Goal: Transaction & Acquisition: Book appointment/travel/reservation

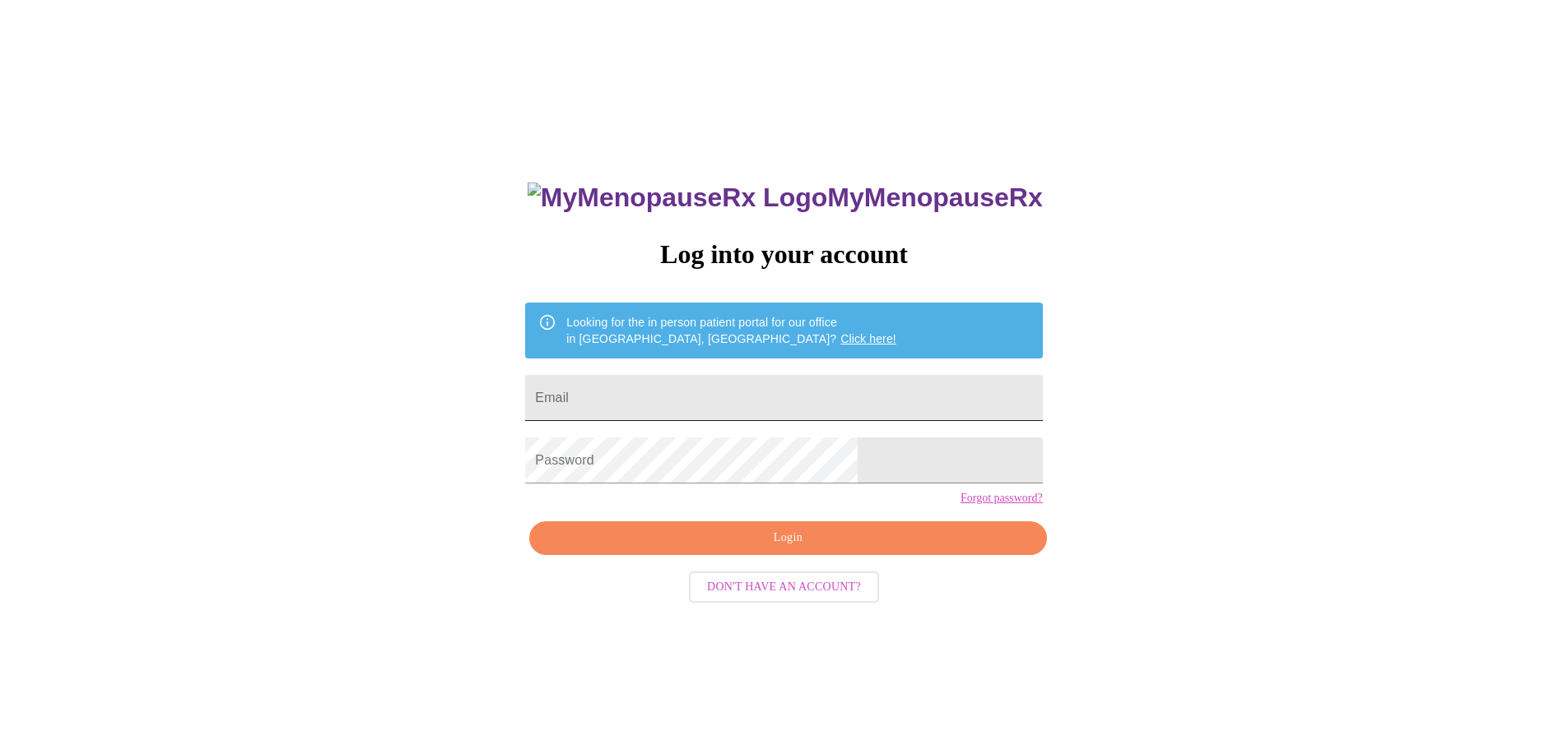
click at [816, 379] on input "Email" at bounding box center [783, 398] width 517 height 46
type input "[EMAIL_ADDRESS][DOMAIN_NAME]"
click at [827, 548] on span "Login" at bounding box center [787, 538] width 479 height 20
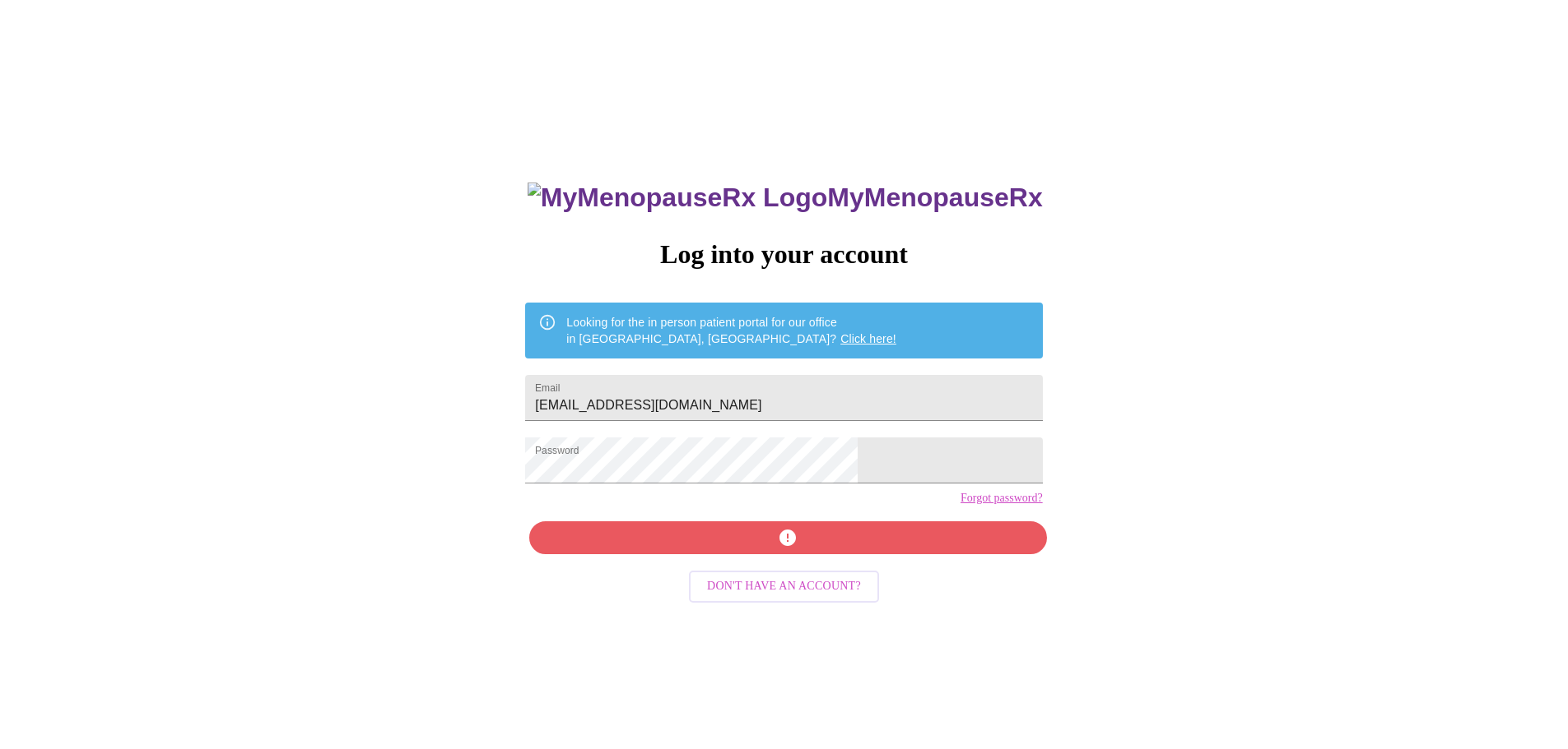
click at [532, 499] on div "MyMenopauseRx Log into your account Looking for the in person patient portal fo…" at bounding box center [784, 456] width 1554 height 899
click at [378, 489] on div "MyMenopauseRx Log into your account Looking for the in person patient portal fo…" at bounding box center [784, 456] width 1554 height 899
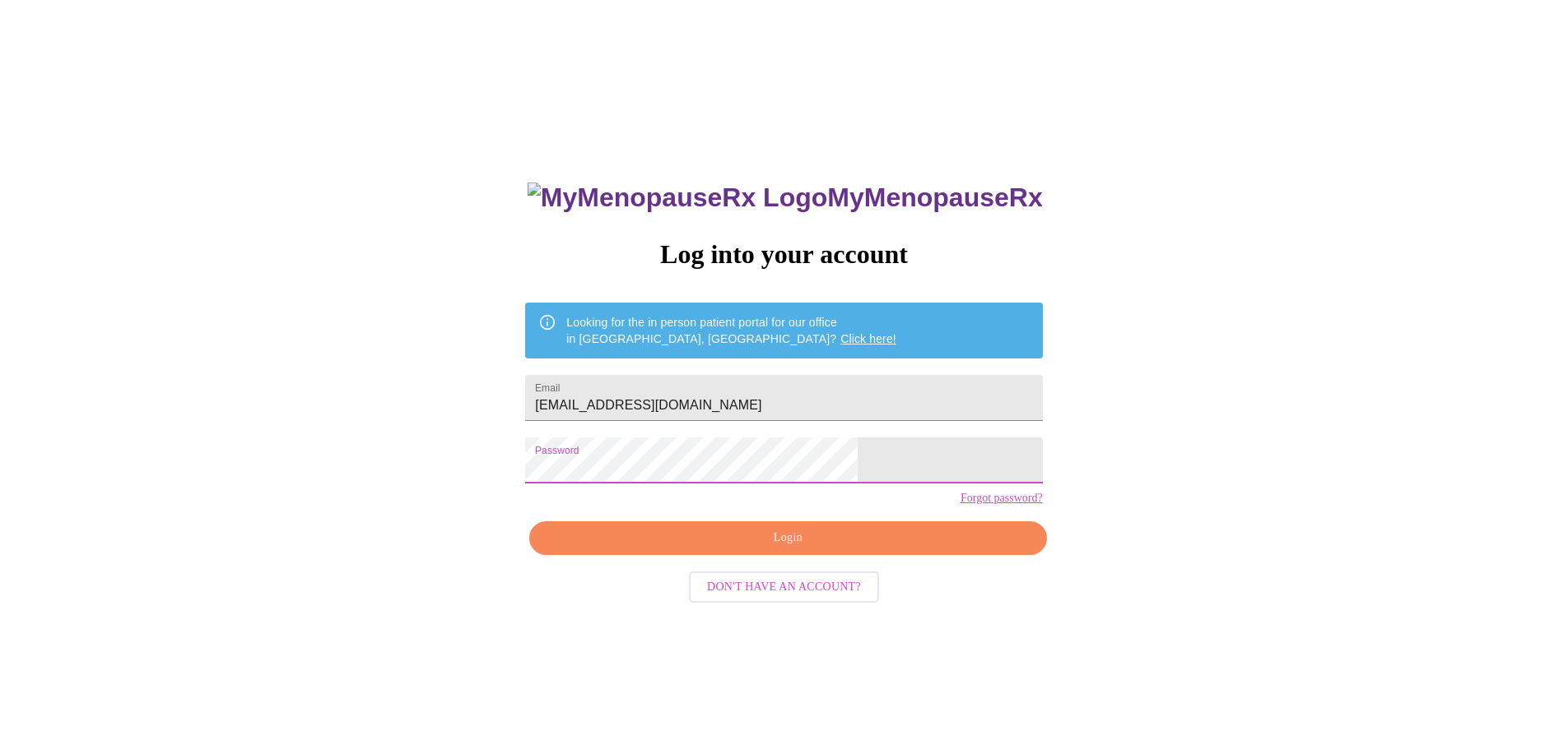
click at [530, 463] on div "MyMenopauseRx Log into your account Looking for the in person patient portal fo…" at bounding box center [784, 456] width 1554 height 899
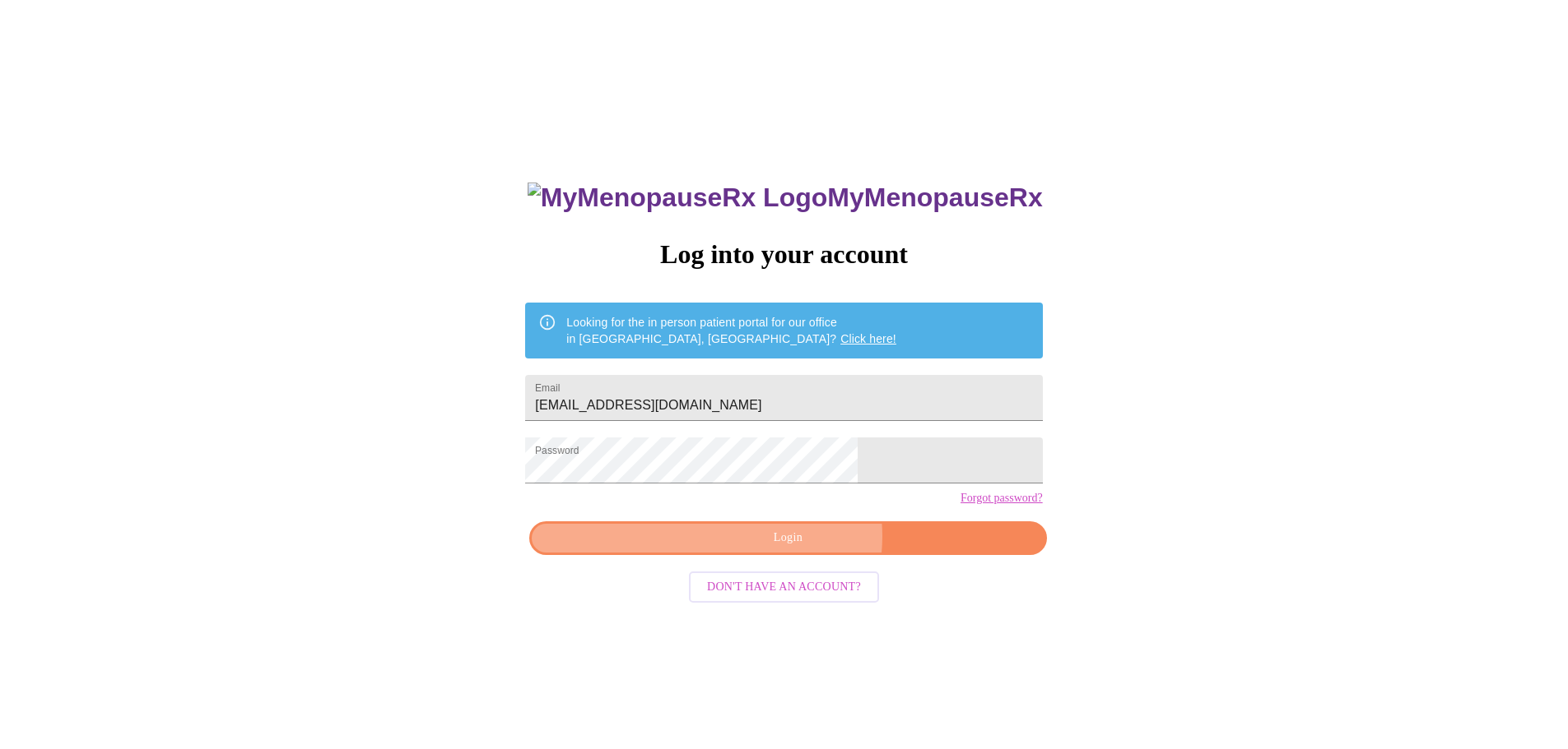
click at [799, 548] on span "Login" at bounding box center [787, 538] width 479 height 20
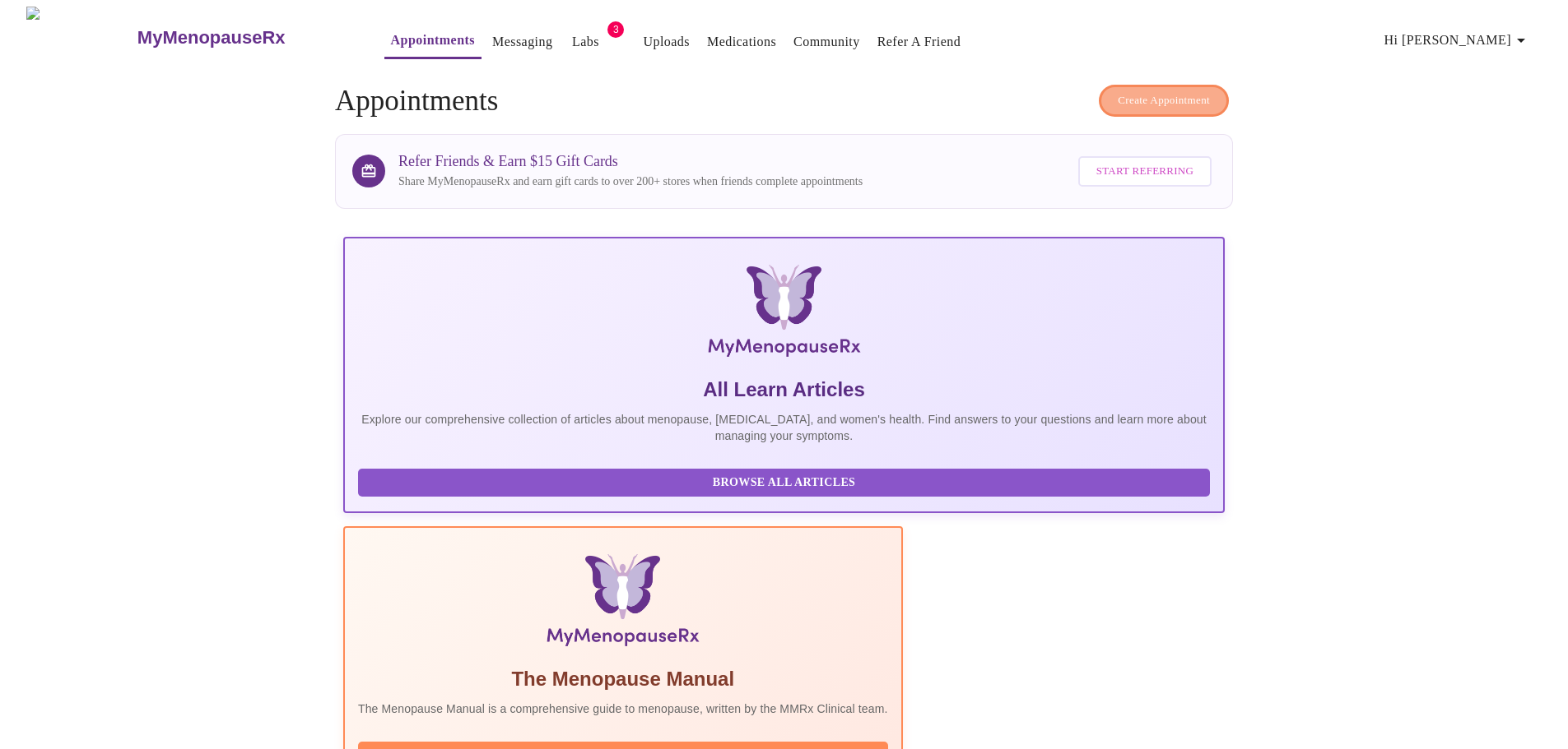
click at [1192, 92] on span "Create Appointment" at bounding box center [1164, 101] width 93 height 19
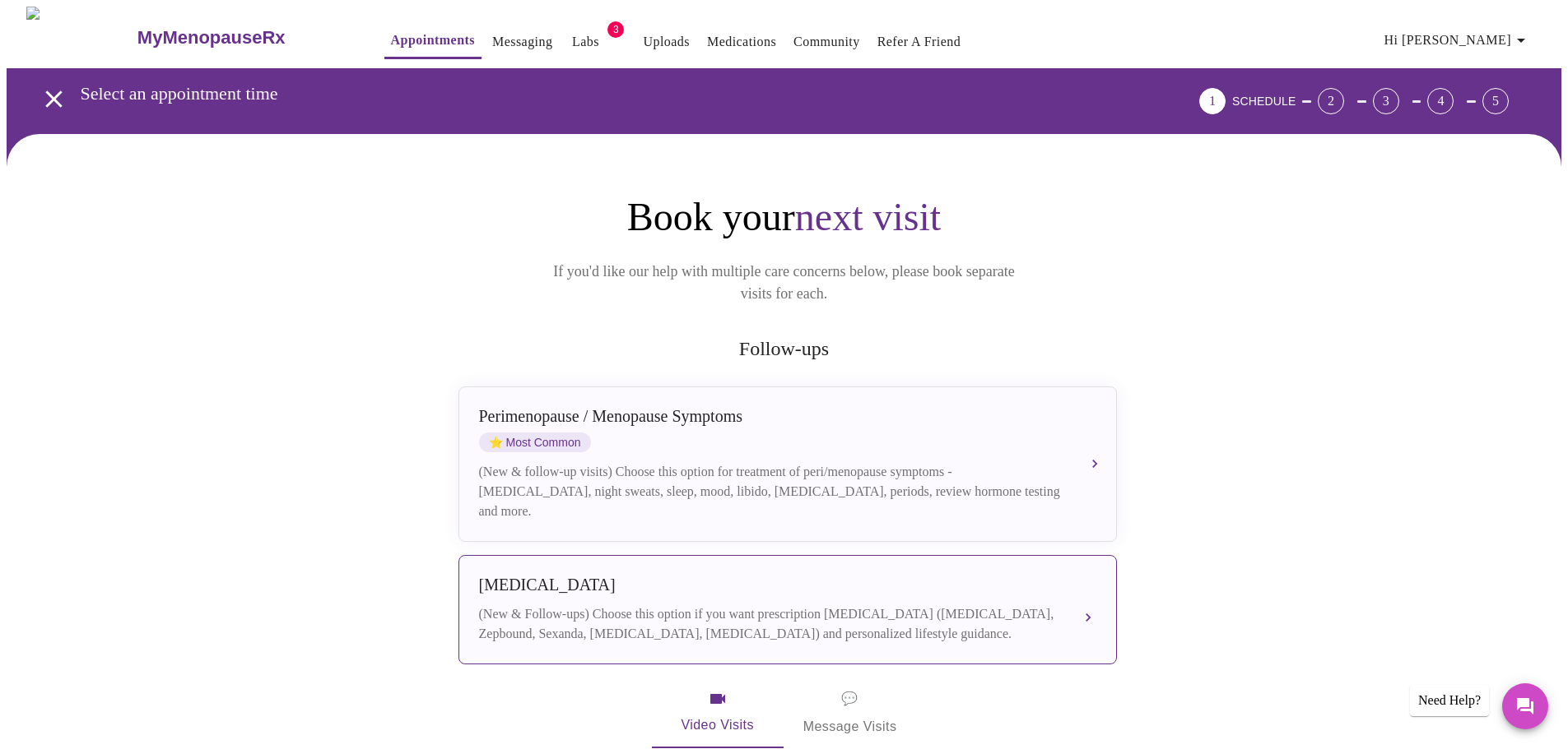
click at [877, 583] on div "[MEDICAL_DATA] (New & Follow-ups) Choose this option if you want prescription […" at bounding box center [788, 609] width 617 height 68
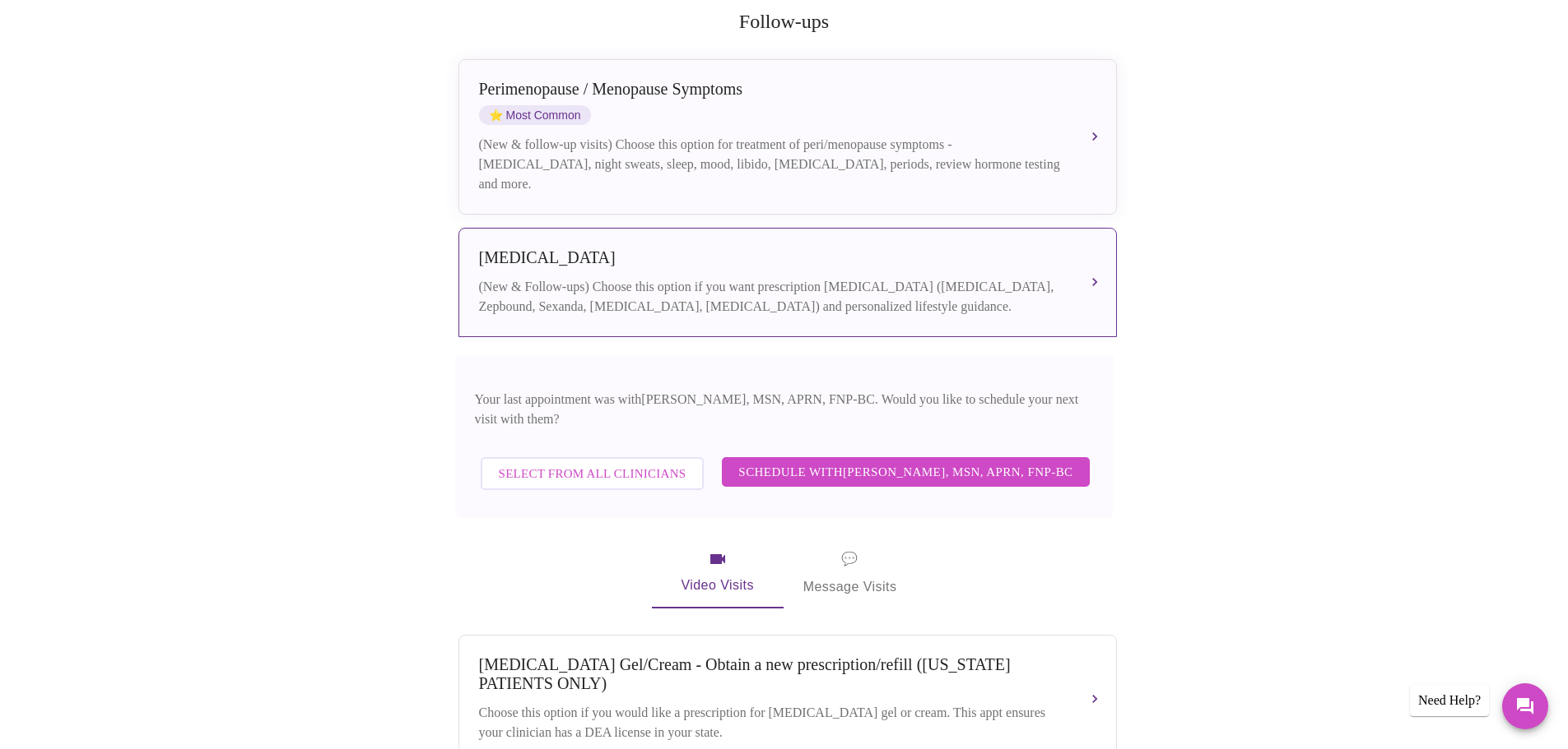
scroll to position [329, 0]
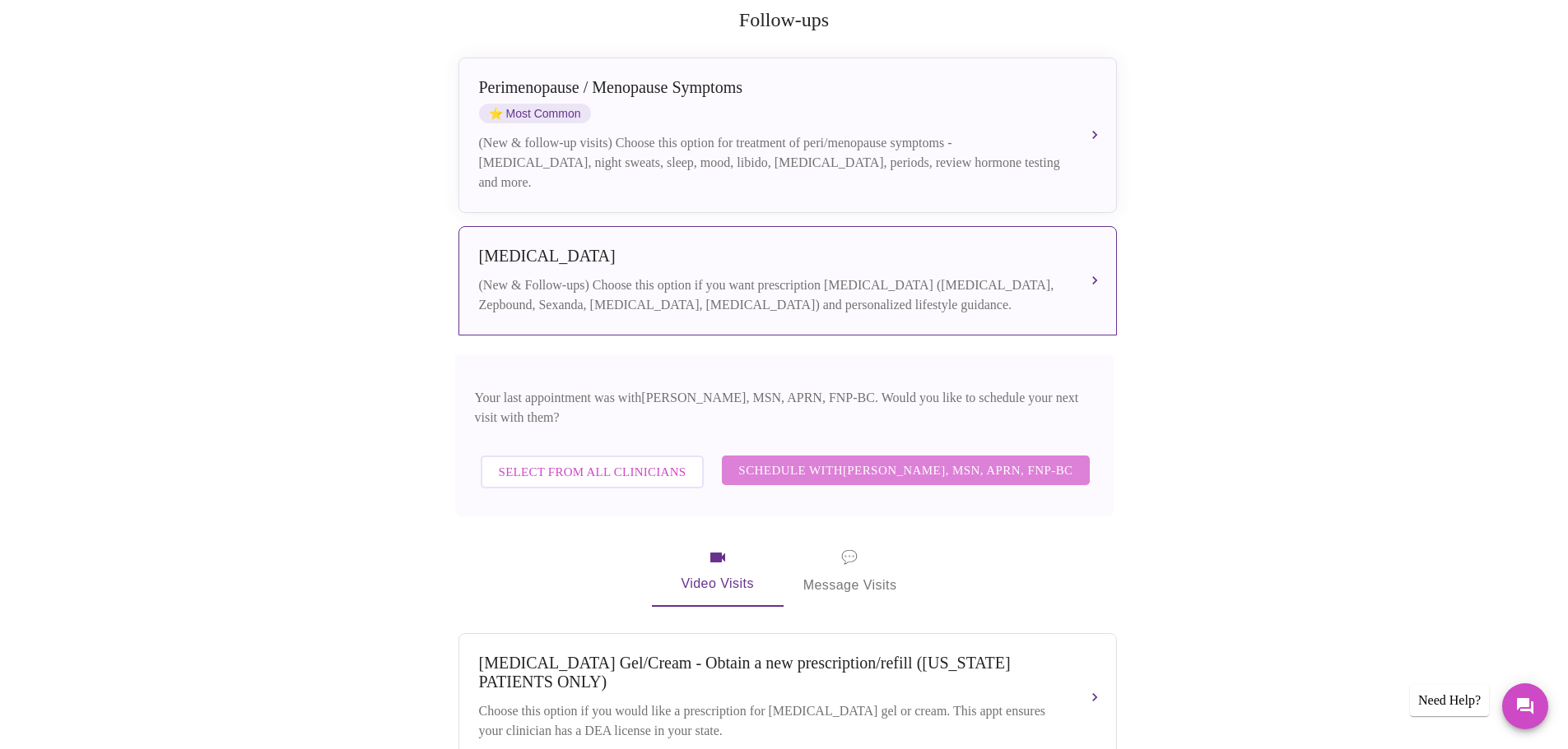
click at [924, 460] on span "Schedule with [PERSON_NAME], MSN, APRN, FNP-BC" at bounding box center [905, 470] width 334 height 21
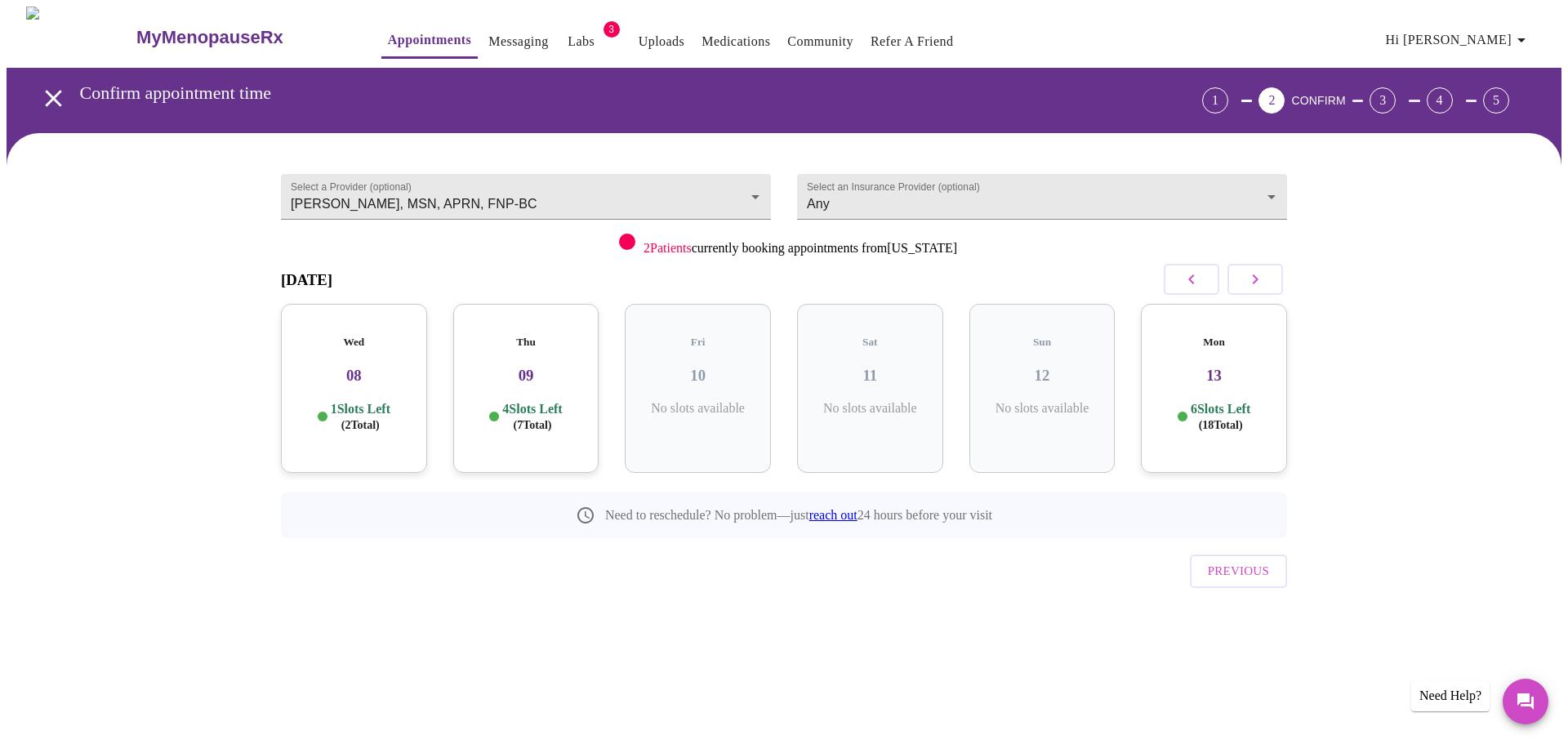
click at [1250, 274] on icon "button" at bounding box center [1255, 280] width 19 height 19
click at [1254, 282] on icon "button" at bounding box center [1255, 280] width 19 height 19
click at [1258, 279] on icon "button" at bounding box center [1256, 280] width 6 height 10
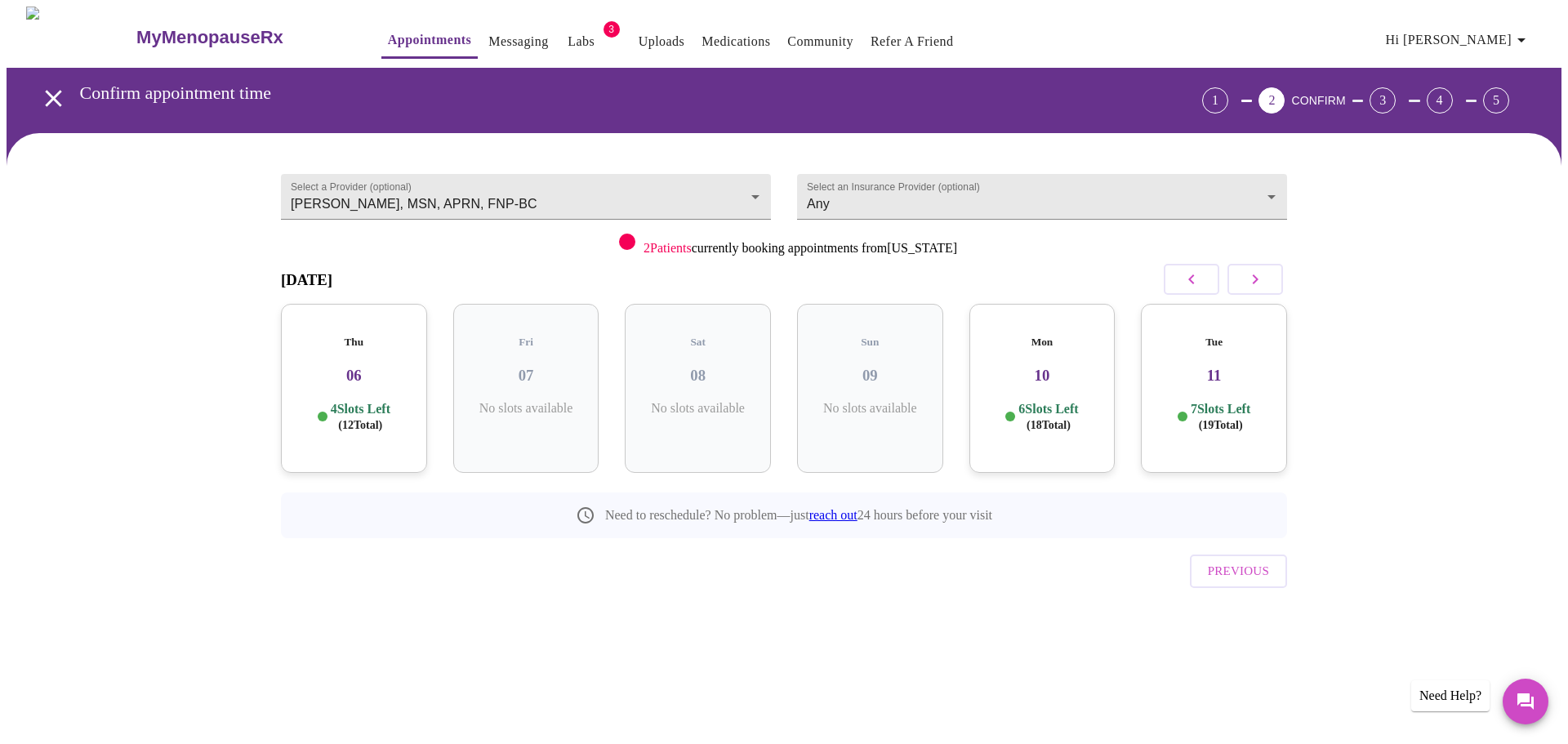
click at [1190, 282] on icon "button" at bounding box center [1192, 280] width 19 height 19
click at [1259, 266] on button "button" at bounding box center [1256, 280] width 56 height 31
click at [1186, 270] on icon "button" at bounding box center [1192, 280] width 19 height 19
click at [1054, 401] on p "6 Slots Left ( 18 Total)" at bounding box center [1048, 417] width 59 height 32
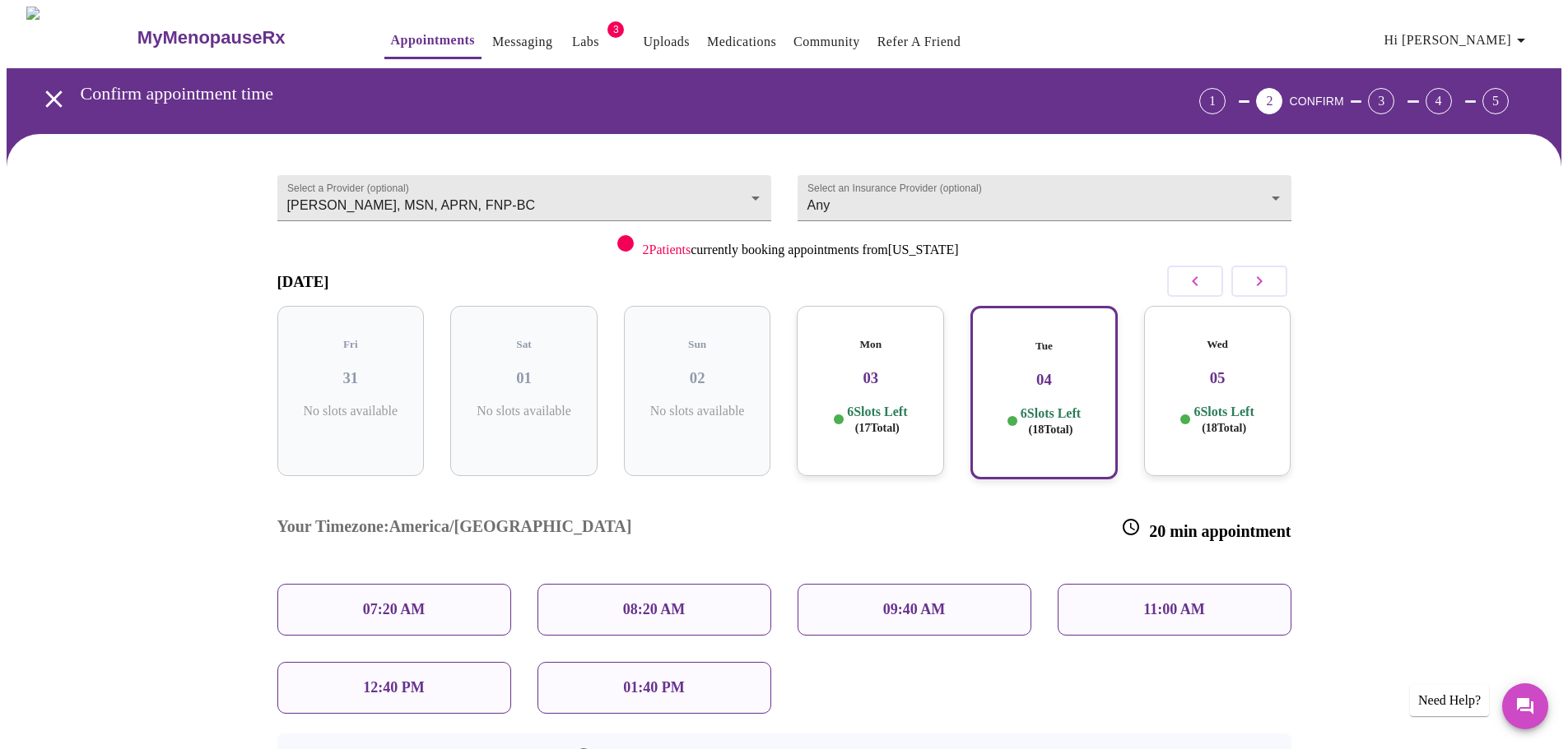
click at [363, 680] on p "12:40 PM" at bounding box center [392, 688] width 61 height 17
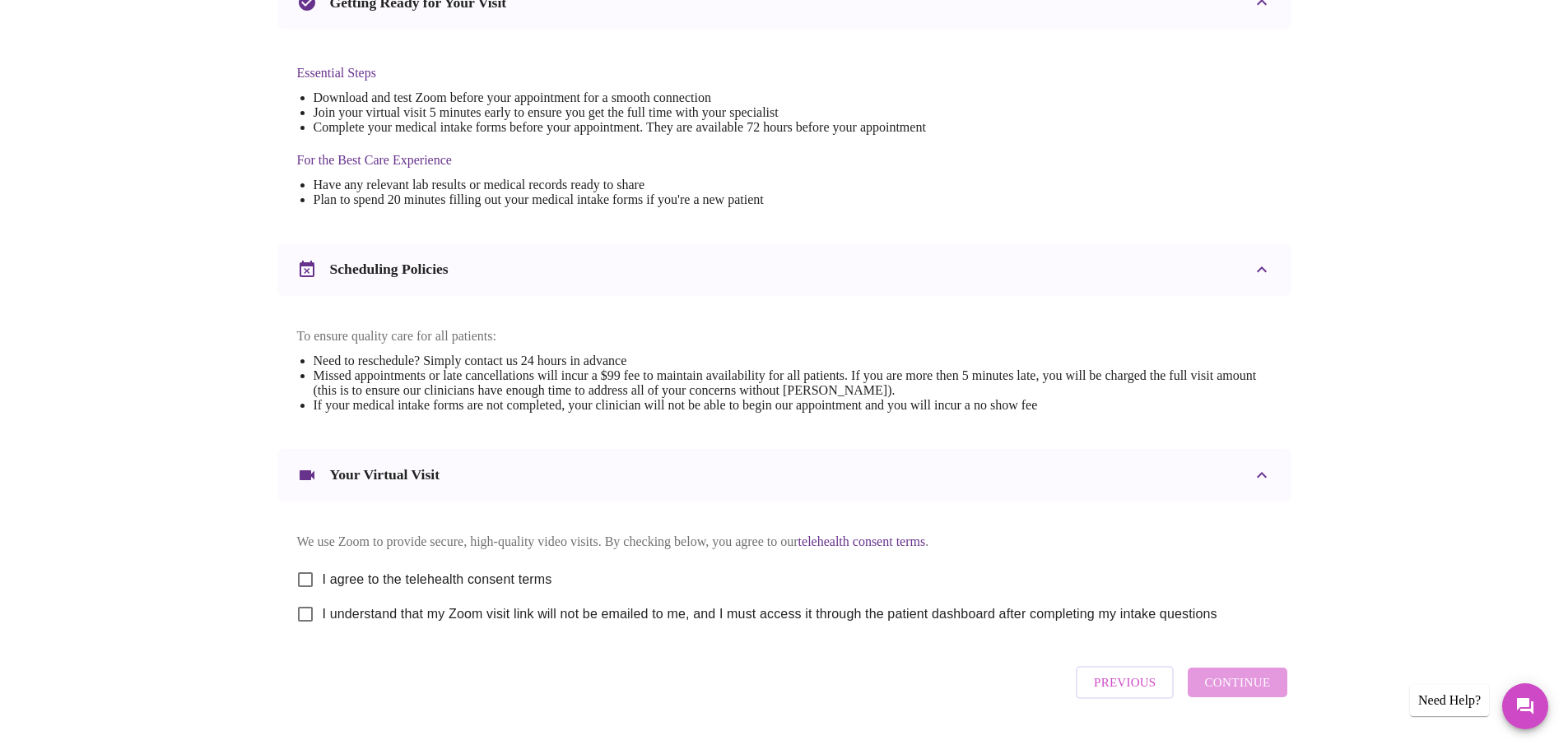
scroll to position [443, 0]
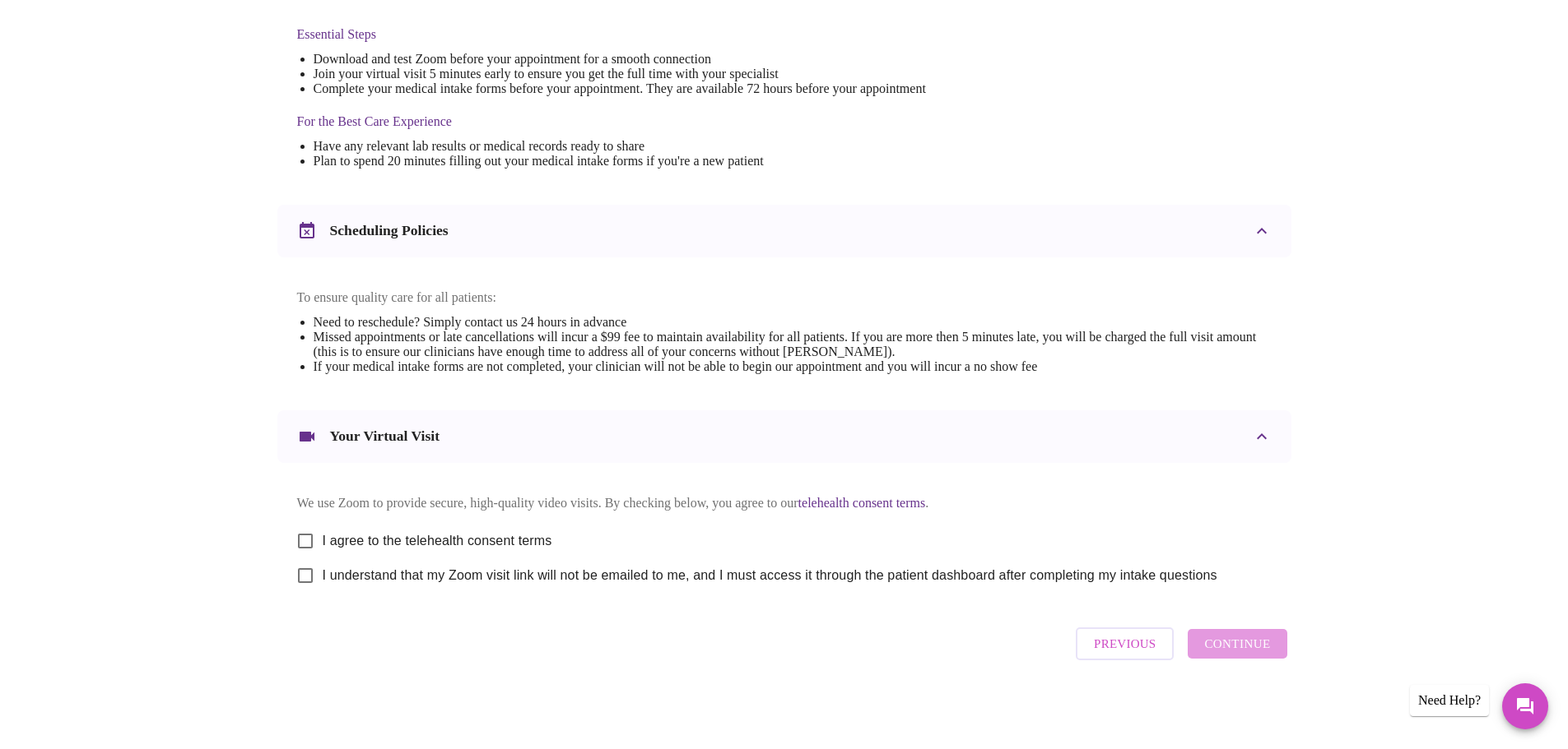
click at [305, 532] on input "I agree to the telehealth consent terms" at bounding box center [306, 542] width 35 height 35
checkbox input "true"
click at [307, 574] on input "I understand that my Zoom visit link will not be emailed to me, and I must acce…" at bounding box center [306, 575] width 35 height 35
checkbox input "true"
click at [1245, 653] on span "Continue" at bounding box center [1236, 644] width 66 height 21
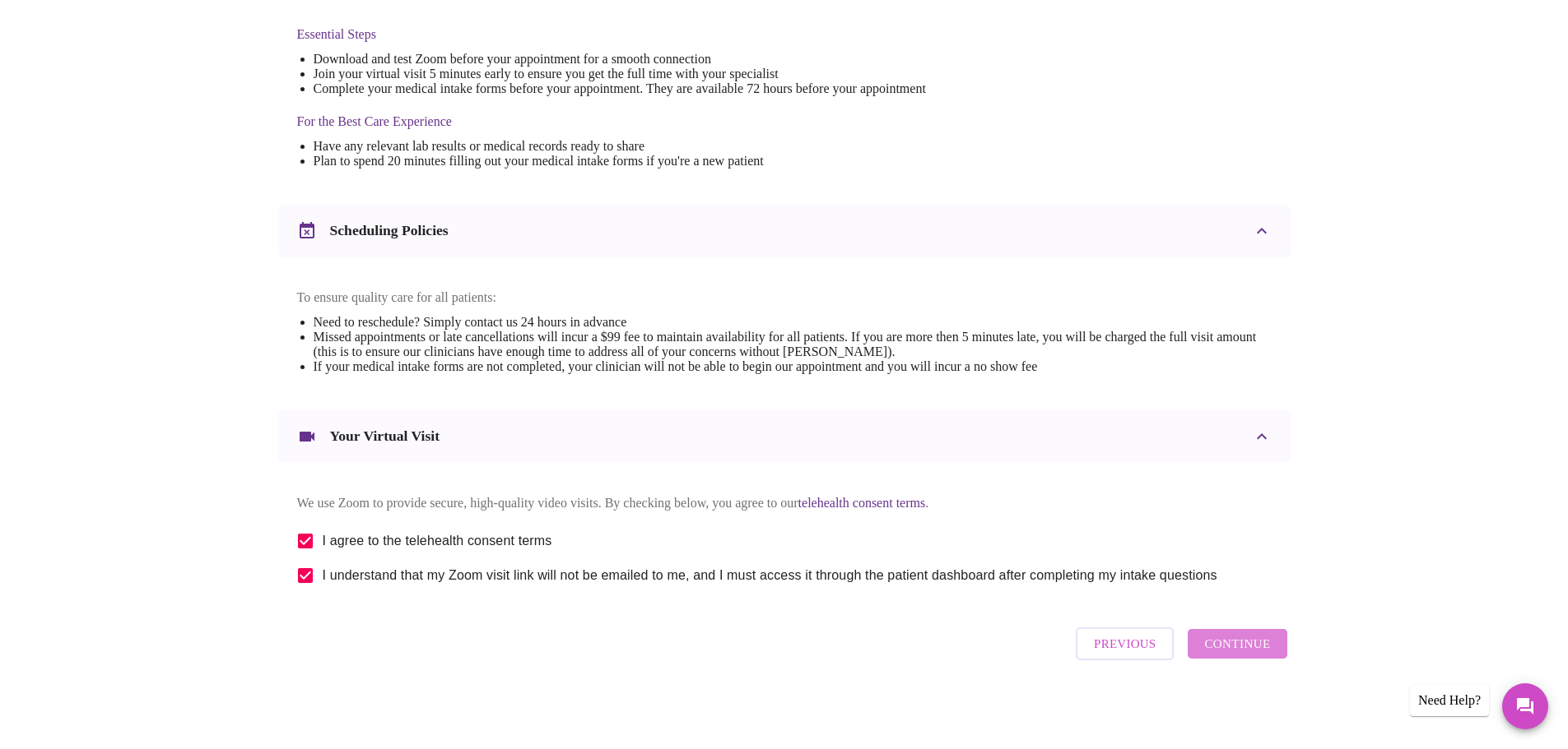
scroll to position [0, 0]
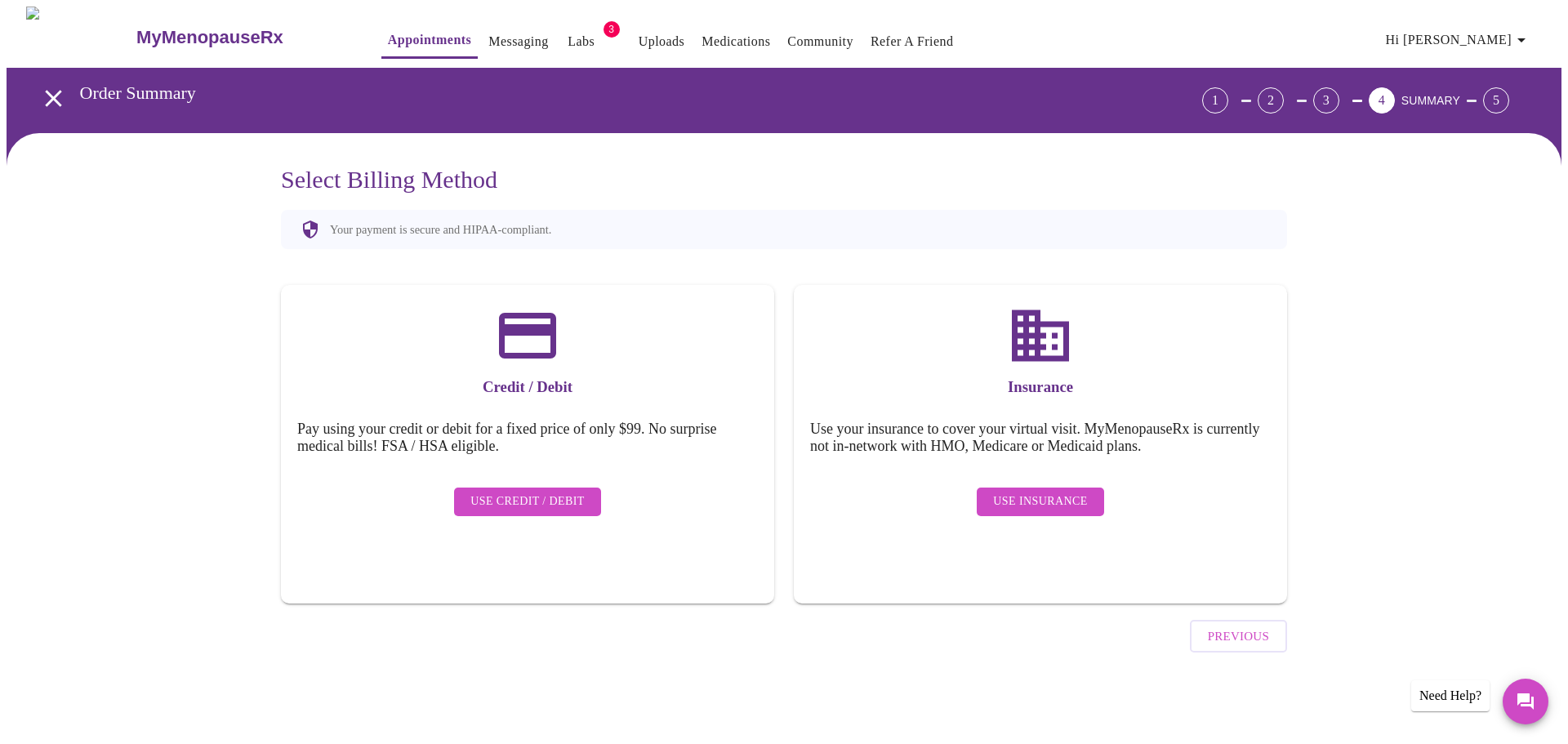
click at [1053, 492] on span "Use Insurance" at bounding box center [1041, 502] width 94 height 20
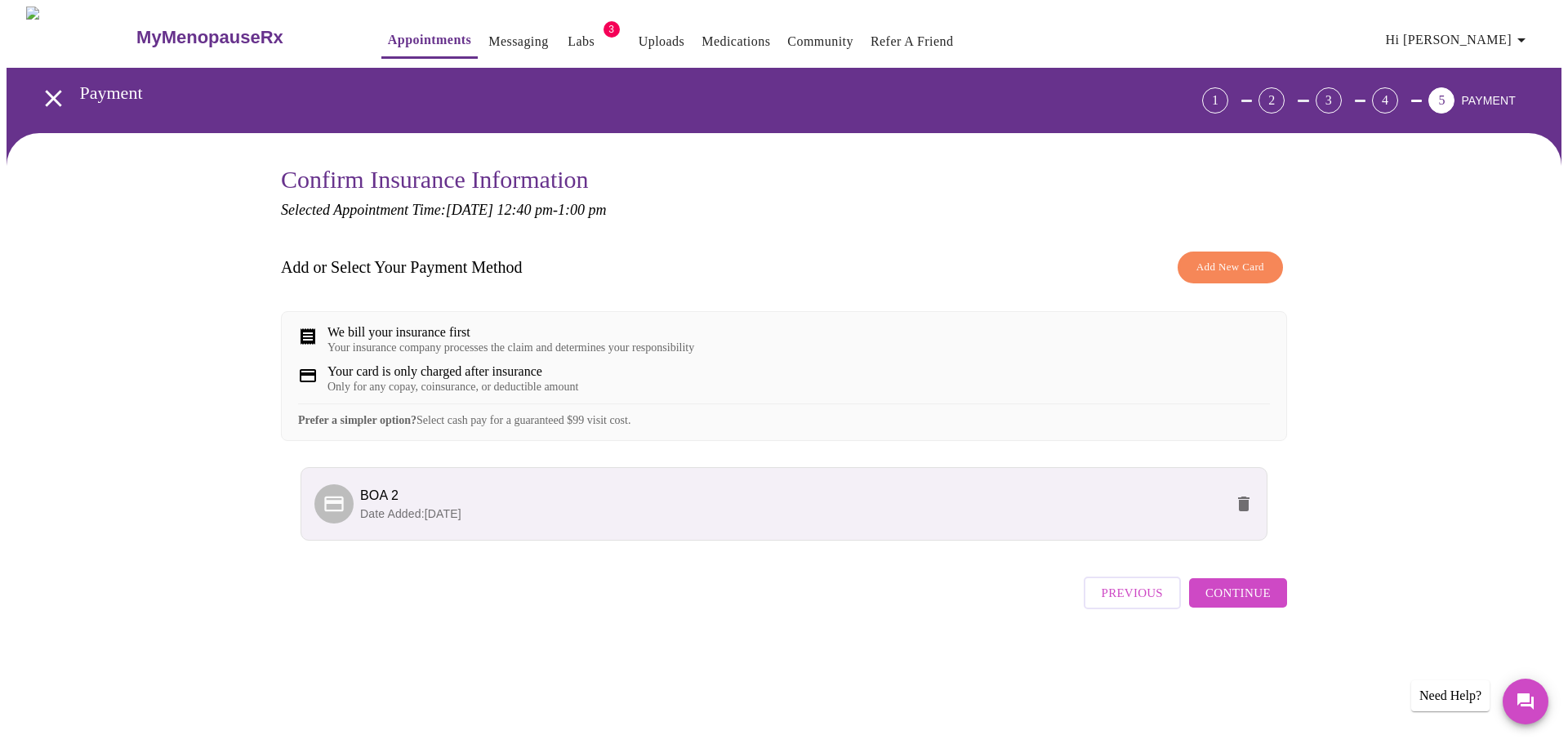
click at [1262, 604] on span "Continue" at bounding box center [1238, 593] width 65 height 21
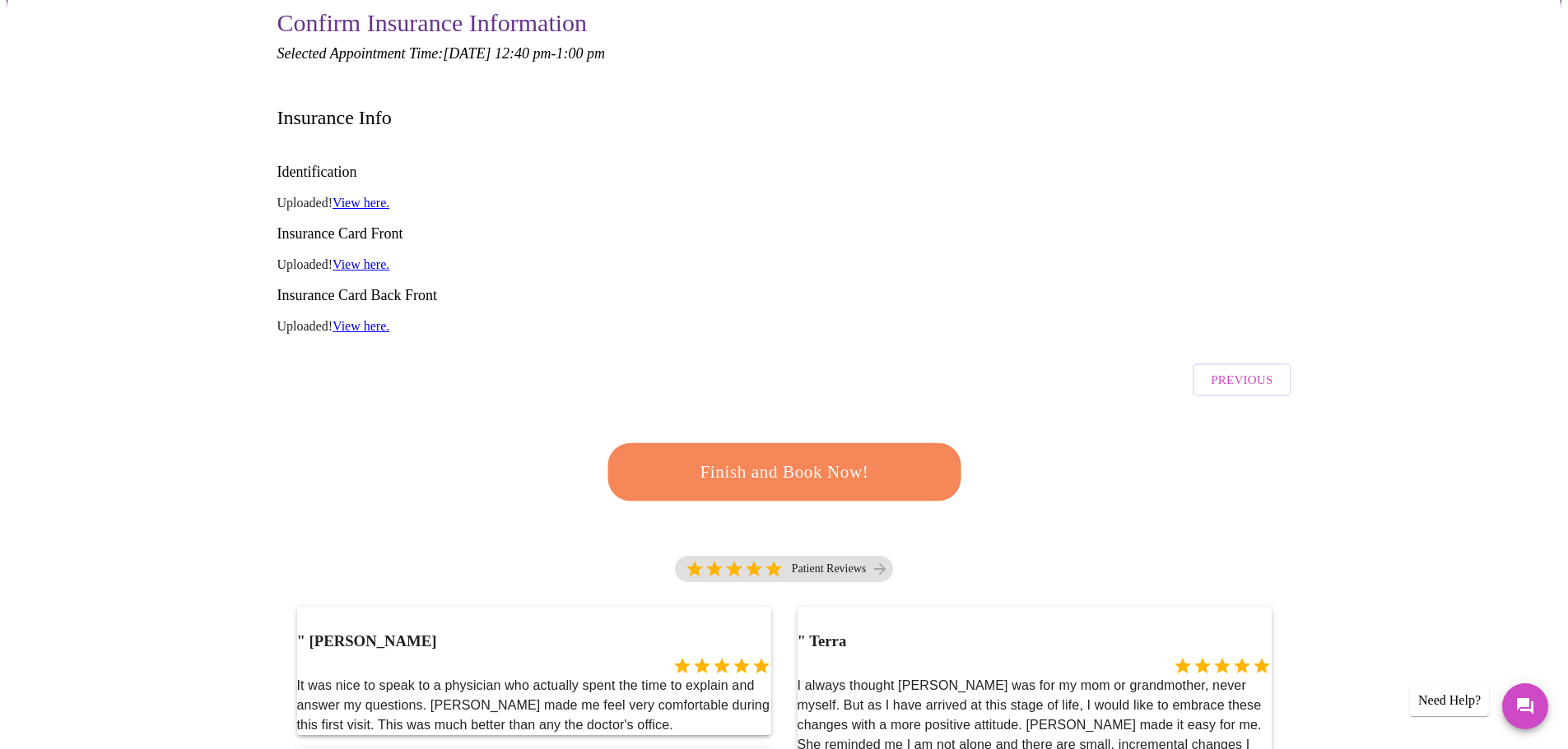
scroll to position [165, 0]
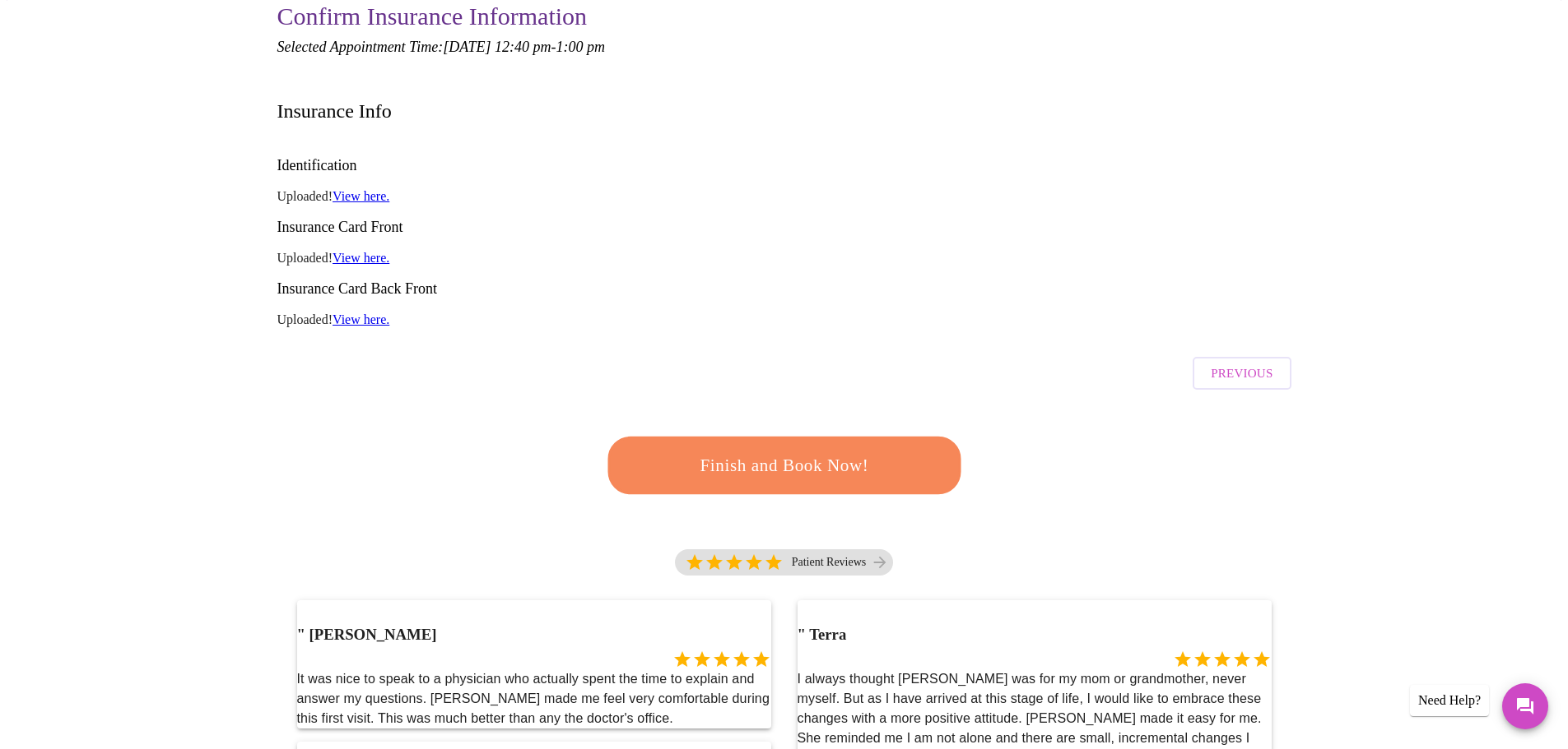
click at [777, 450] on span "Finish and Book Now!" at bounding box center [783, 466] width 306 height 31
